Goal: Check status: Check status

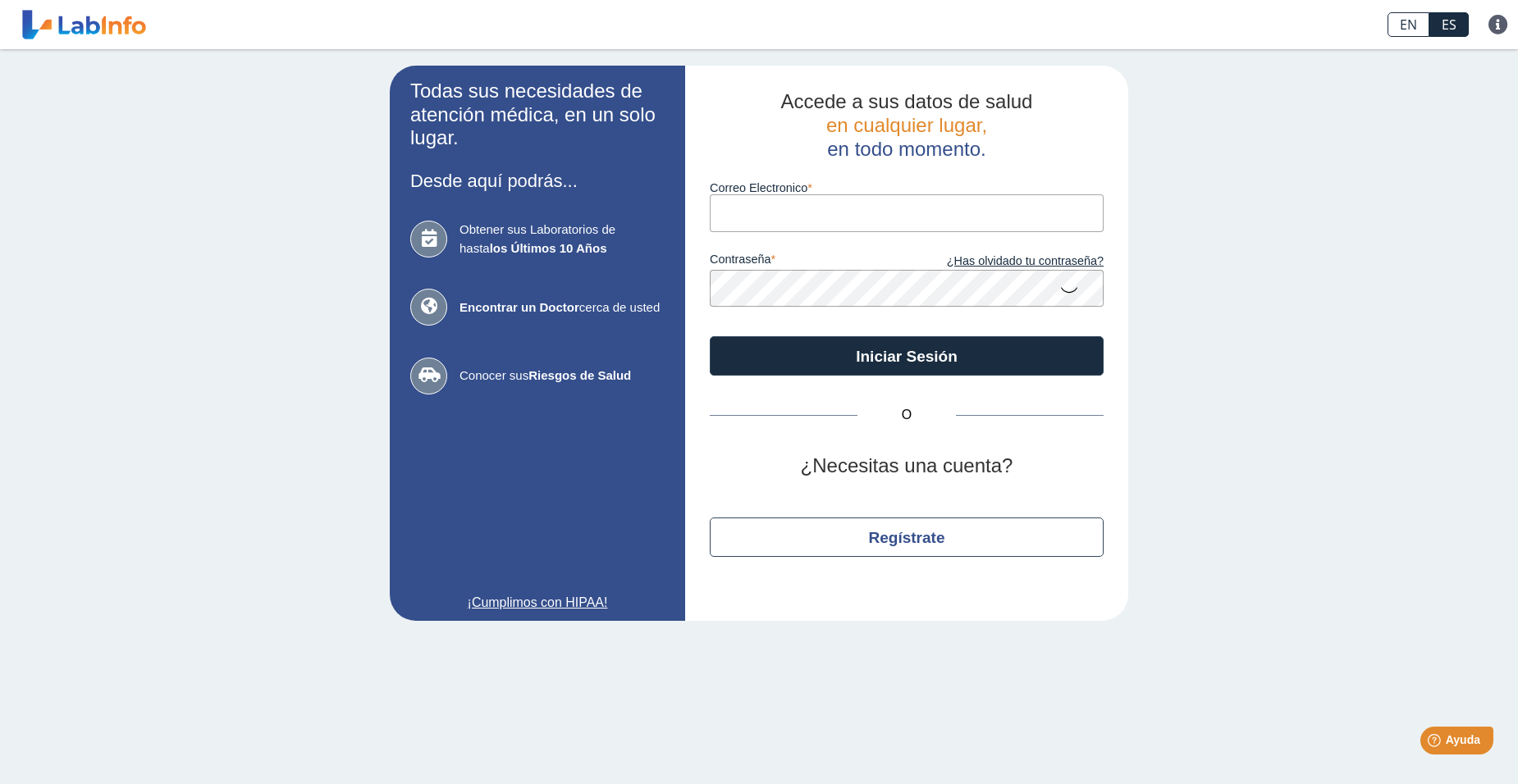
type input "[EMAIL_ADDRESS][DOMAIN_NAME]"
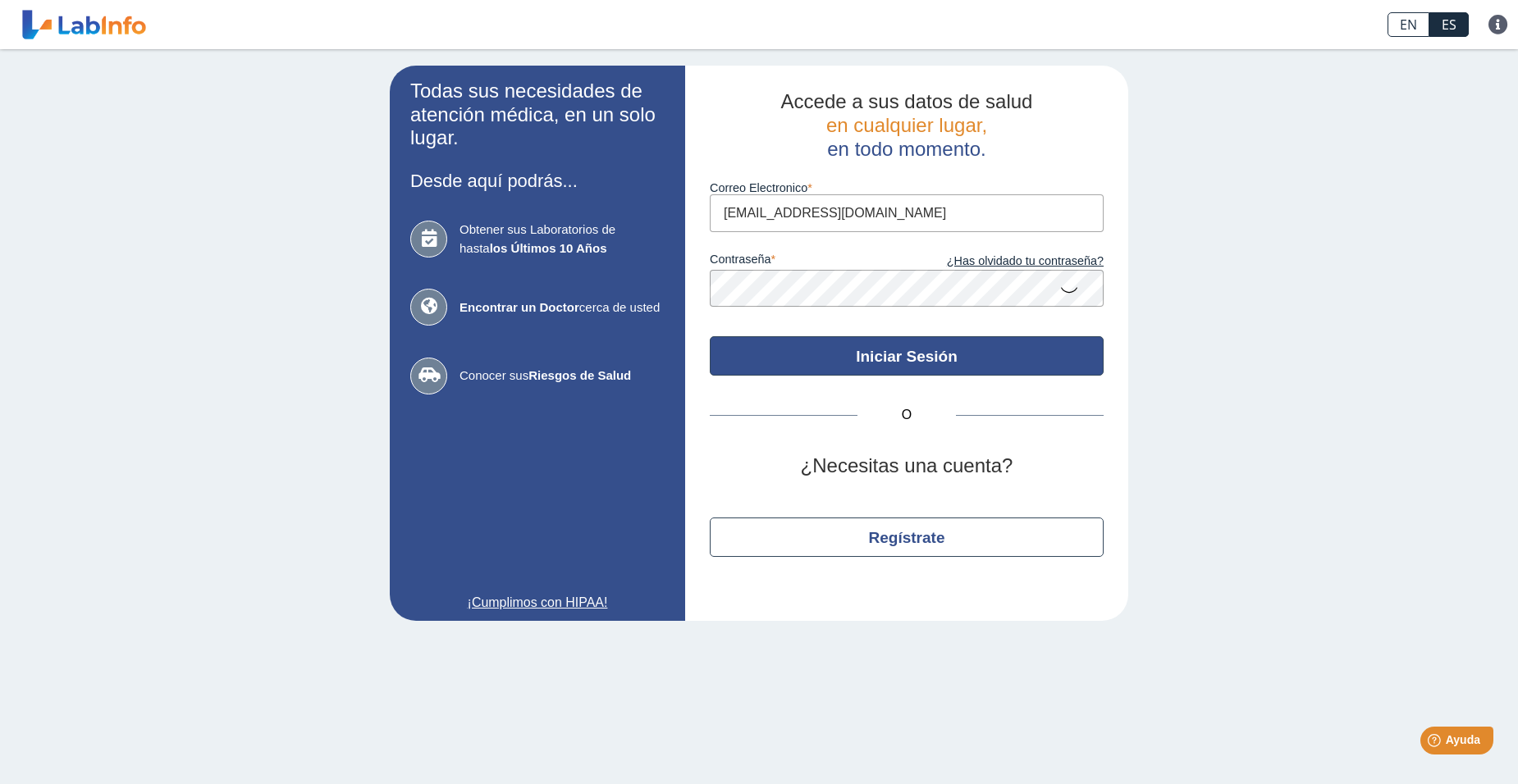
click at [906, 353] on button "Iniciar Sesión" at bounding box center [906, 357] width 394 height 40
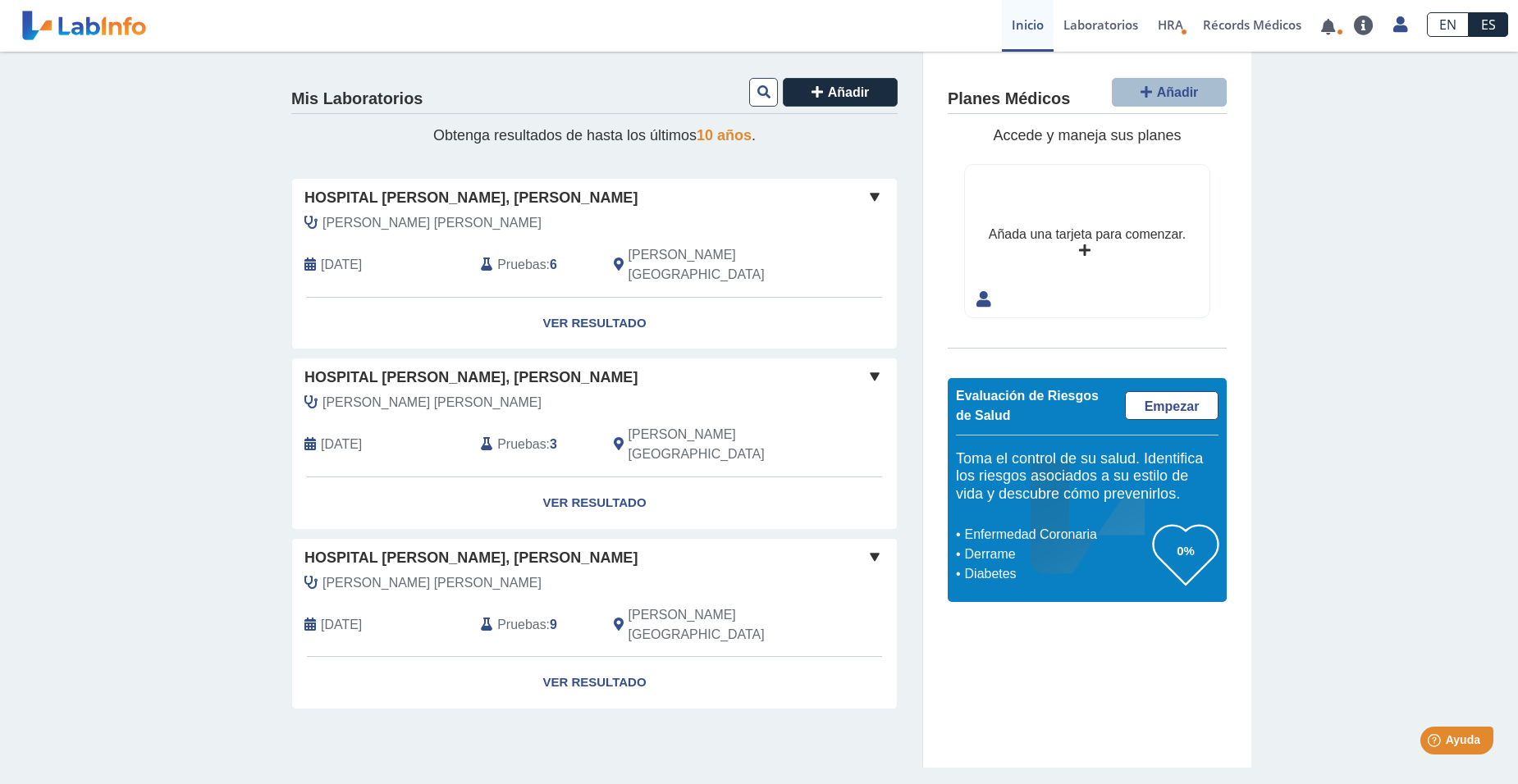
click at [519, 255] on span "Pruebas" at bounding box center [522, 265] width 49 height 20
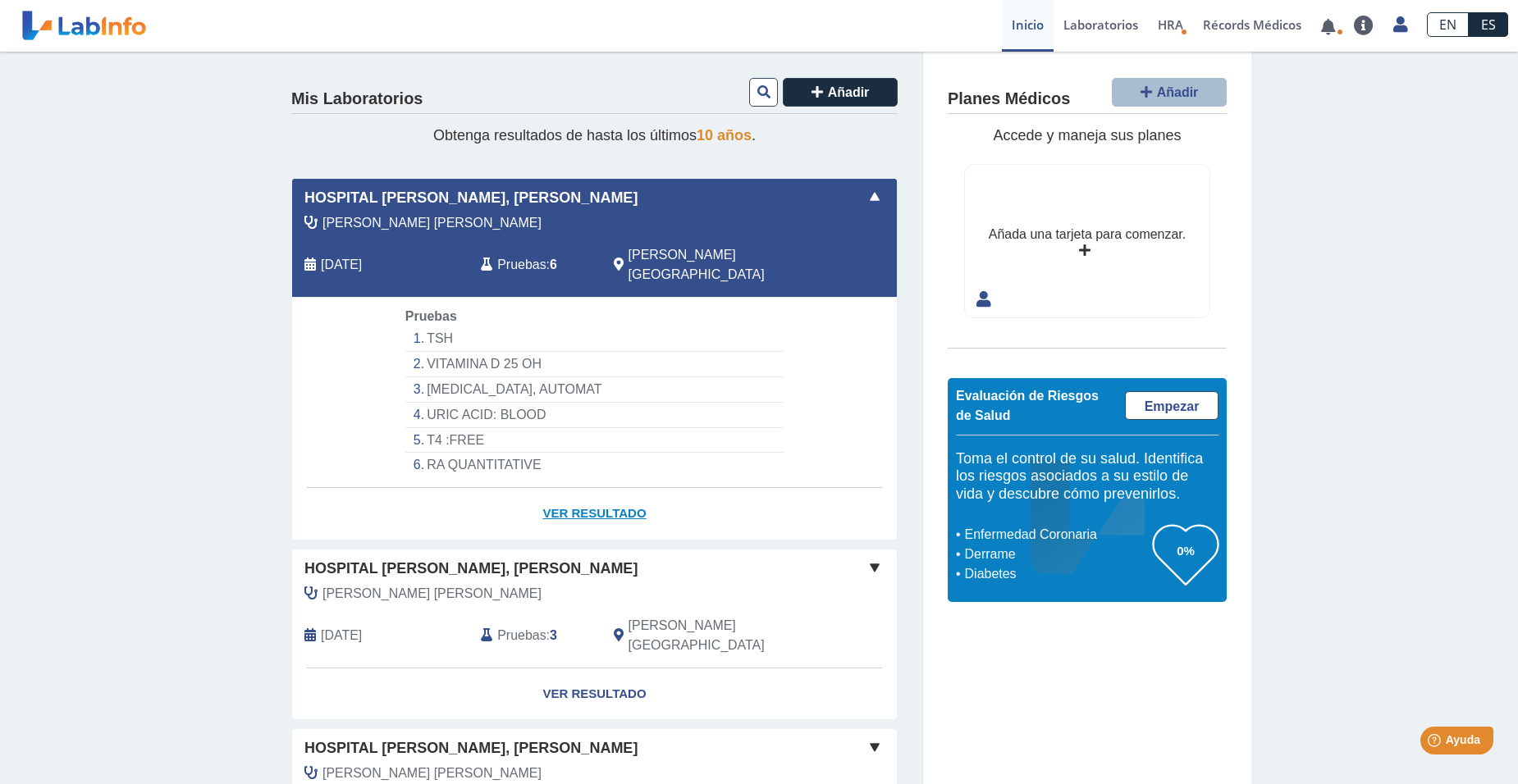
click at [579, 490] on link "Ver Resultado" at bounding box center [594, 515] width 605 height 52
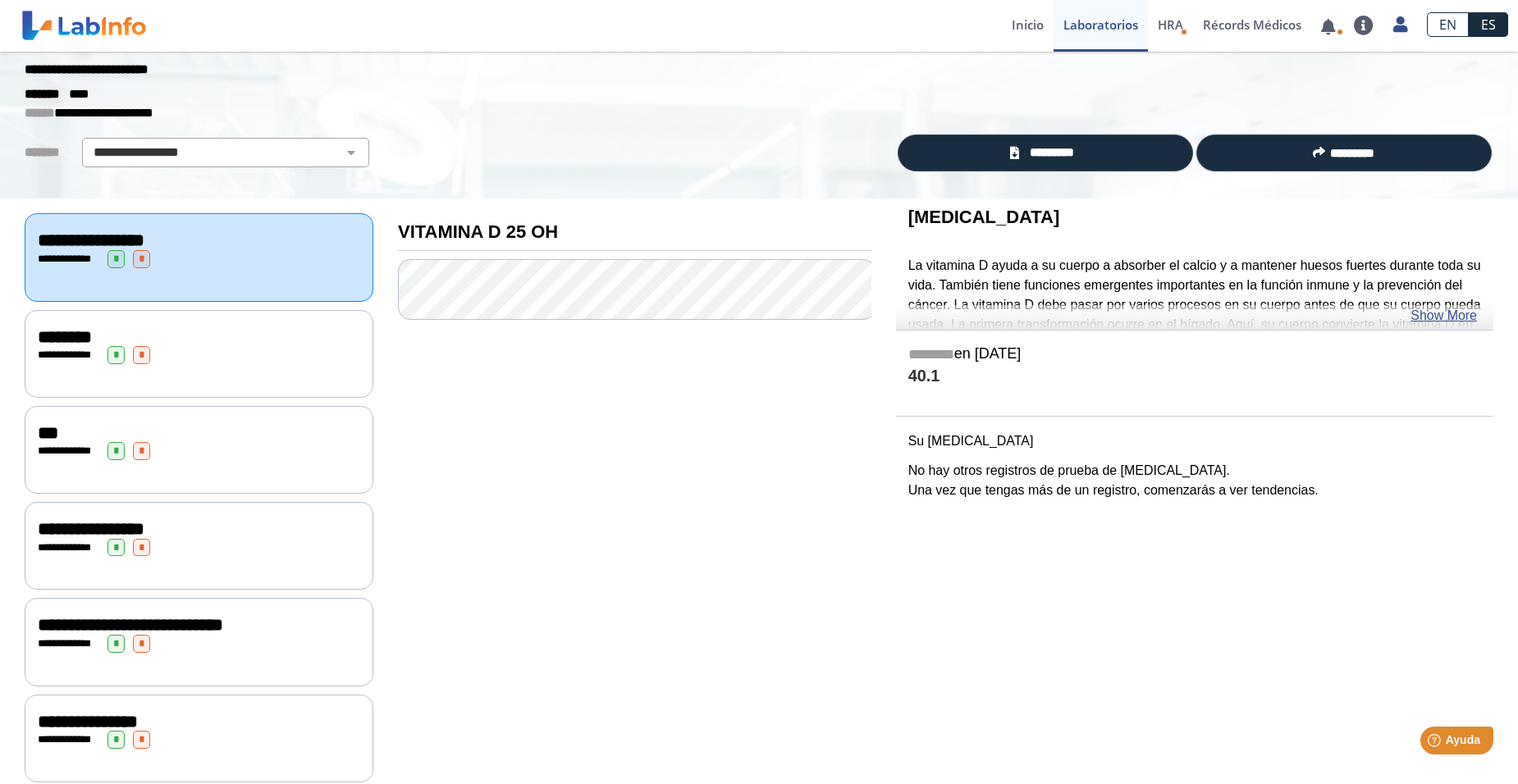
scroll to position [65, 0]
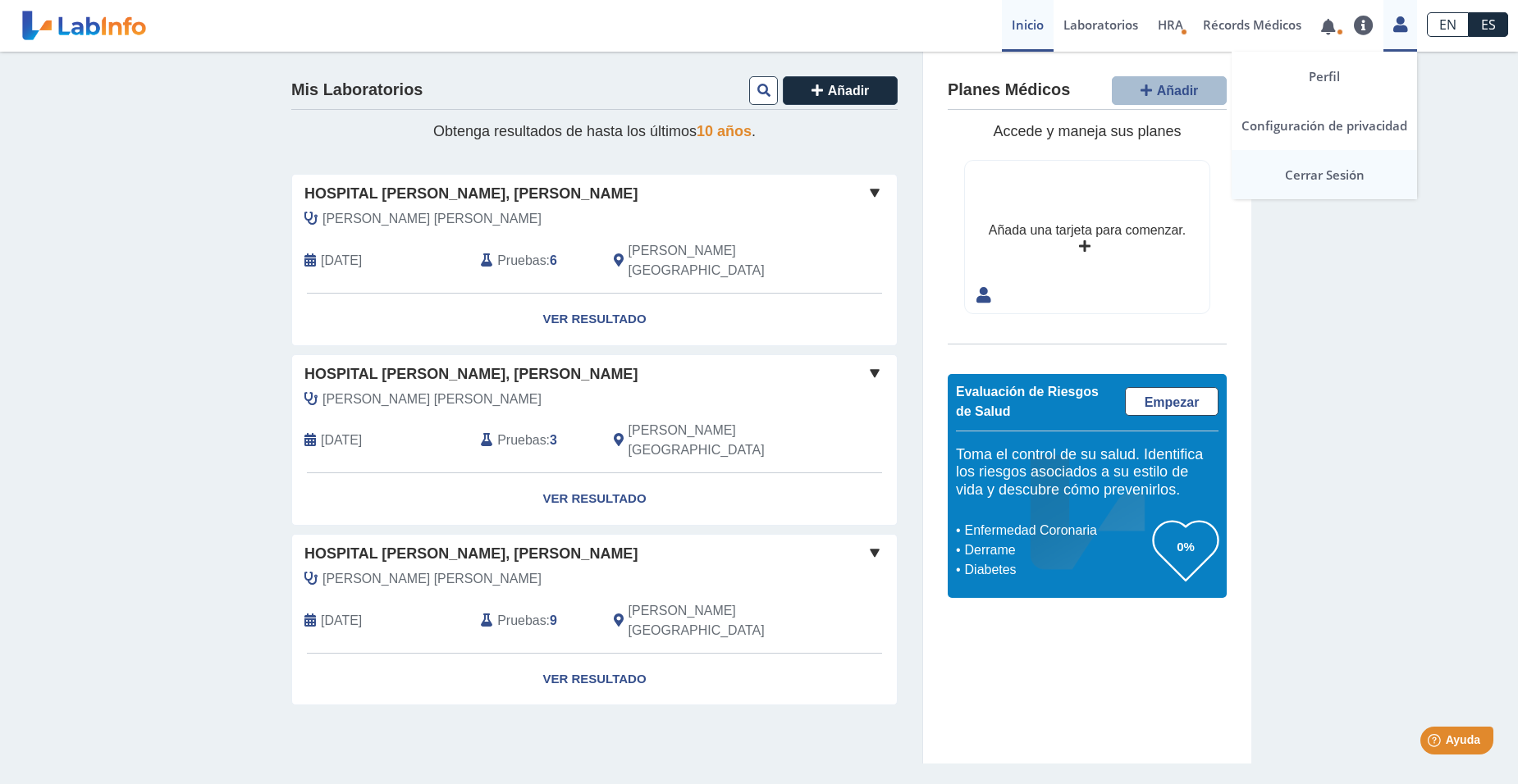
click at [1330, 171] on link "Cerrar Sesión" at bounding box center [1324, 174] width 185 height 49
